Goal: Transaction & Acquisition: Purchase product/service

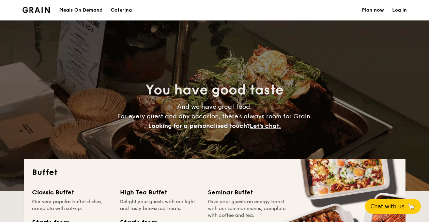
select select
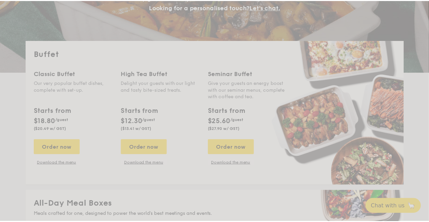
scroll to position [136, 0]
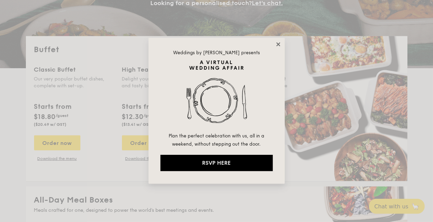
click at [277, 42] on icon at bounding box center [278, 44] width 4 height 4
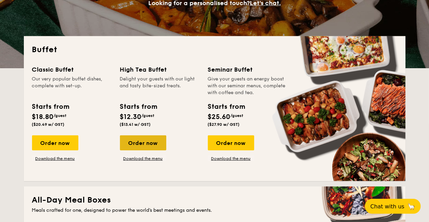
click at [144, 149] on div "Order now" at bounding box center [143, 142] width 46 height 15
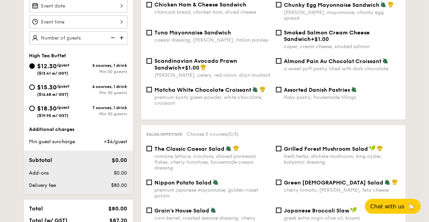
scroll to position [218, 0]
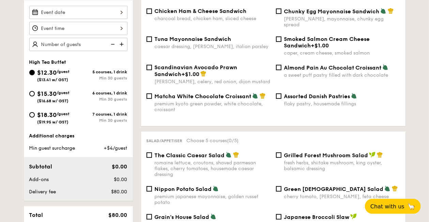
click at [123, 50] on img at bounding box center [122, 44] width 10 height 13
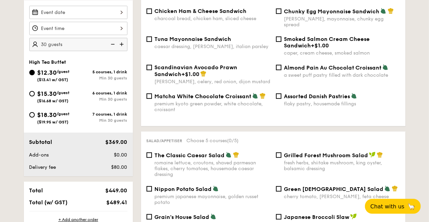
click at [123, 50] on img at bounding box center [122, 44] width 10 height 13
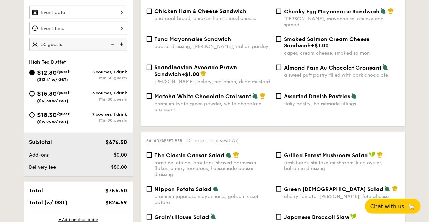
click at [123, 50] on img at bounding box center [122, 44] width 10 height 13
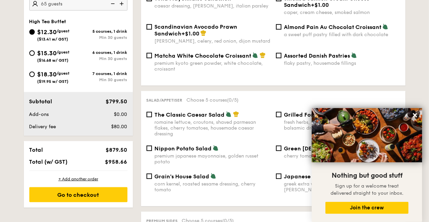
scroll to position [245, 0]
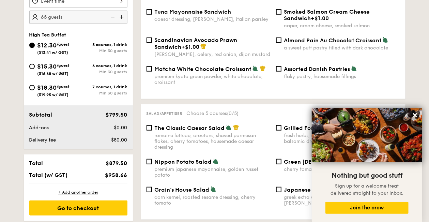
click at [123, 20] on img at bounding box center [122, 17] width 10 height 13
click at [110, 22] on img at bounding box center [112, 17] width 10 height 13
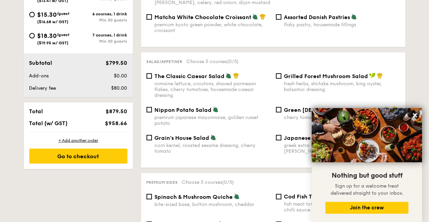
scroll to position [300, 0]
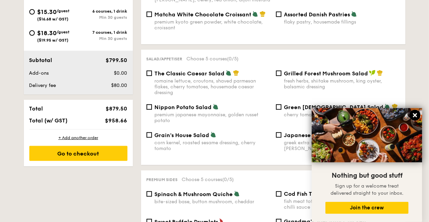
click at [416, 116] on icon at bounding box center [415, 115] width 4 height 4
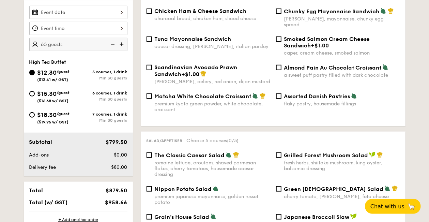
scroll to position [245, 0]
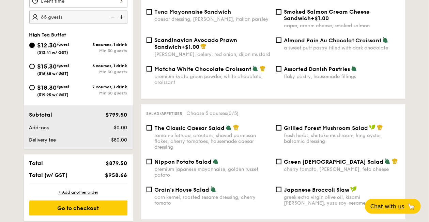
click at [161, 125] on div "Salad/Appetiser Choose 5 courses (0/5) The Classic Caesar Salad romaine lettuce…" at bounding box center [273, 161] width 265 height 115
click at [121, 175] on div "Total $879.50 Total (w/ GST) $958.66" at bounding box center [78, 168] width 109 height 29
drag, startPoint x: 127, startPoint y: 180, endPoint x: 29, endPoint y: 168, distance: 98.9
click at [29, 168] on div "Total $879.50 Total (w/ GST) $958.66" at bounding box center [78, 168] width 109 height 29
copy div "Total $879.50 Total (w/ GST) $958.66"
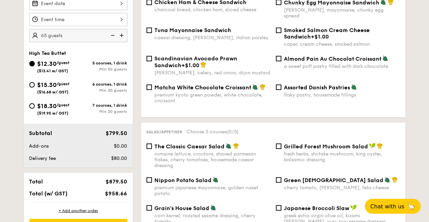
scroll to position [218, 0]
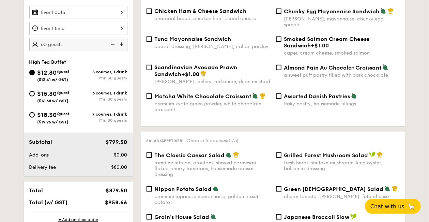
click at [112, 50] on img at bounding box center [112, 44] width 10 height 13
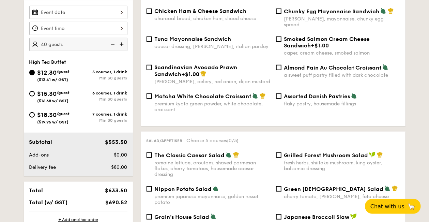
click at [112, 50] on img at bounding box center [112, 44] width 10 height 13
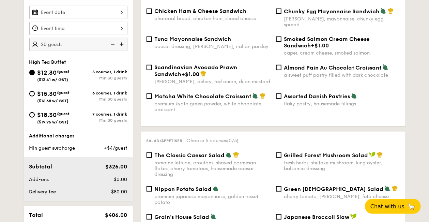
click at [119, 51] on img at bounding box center [122, 44] width 10 height 13
type input "30 guests"
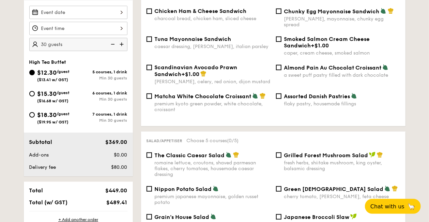
click at [115, 194] on span "$449.00" at bounding box center [116, 190] width 22 height 6
drag, startPoint x: 127, startPoint y: 207, endPoint x: 29, endPoint y: 192, distance: 99.3
click at [29, 192] on div "Total $449.00 Total (w/ GST) $489.41" at bounding box center [78, 196] width 109 height 29
copy div "Total $449.00 Total (w/ GST) $489.41"
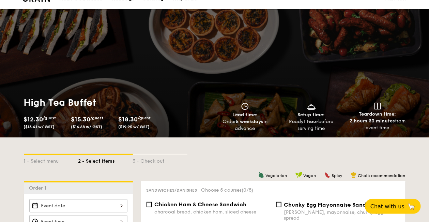
scroll to position [0, 0]
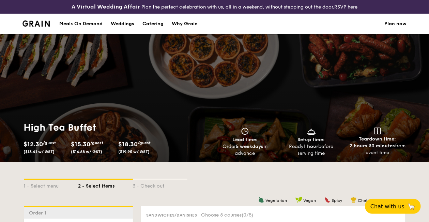
click at [36, 27] on img at bounding box center [36, 23] width 28 height 6
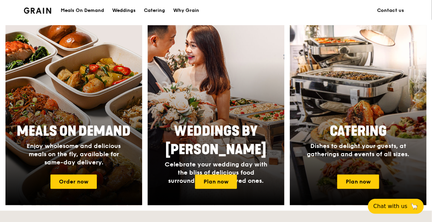
scroll to position [245, 0]
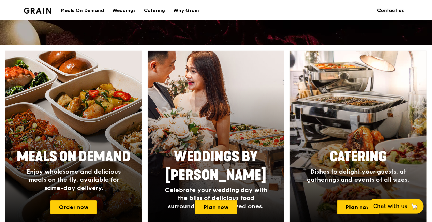
click at [387, 9] on link "Contact us" at bounding box center [390, 10] width 35 height 20
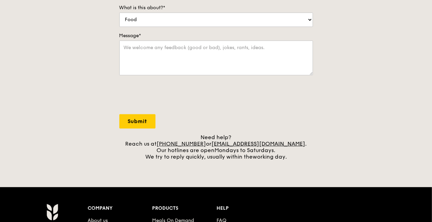
scroll to position [245, 0]
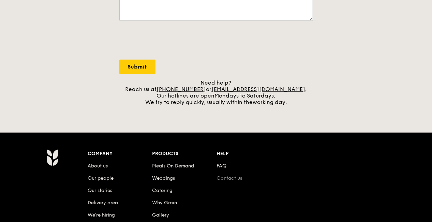
click at [226, 180] on link "Contact us" at bounding box center [229, 178] width 26 height 6
click at [225, 177] on link "Contact us" at bounding box center [229, 178] width 26 height 6
click at [222, 167] on link "FAQ" at bounding box center [221, 166] width 10 height 6
